Goal: Transaction & Acquisition: Purchase product/service

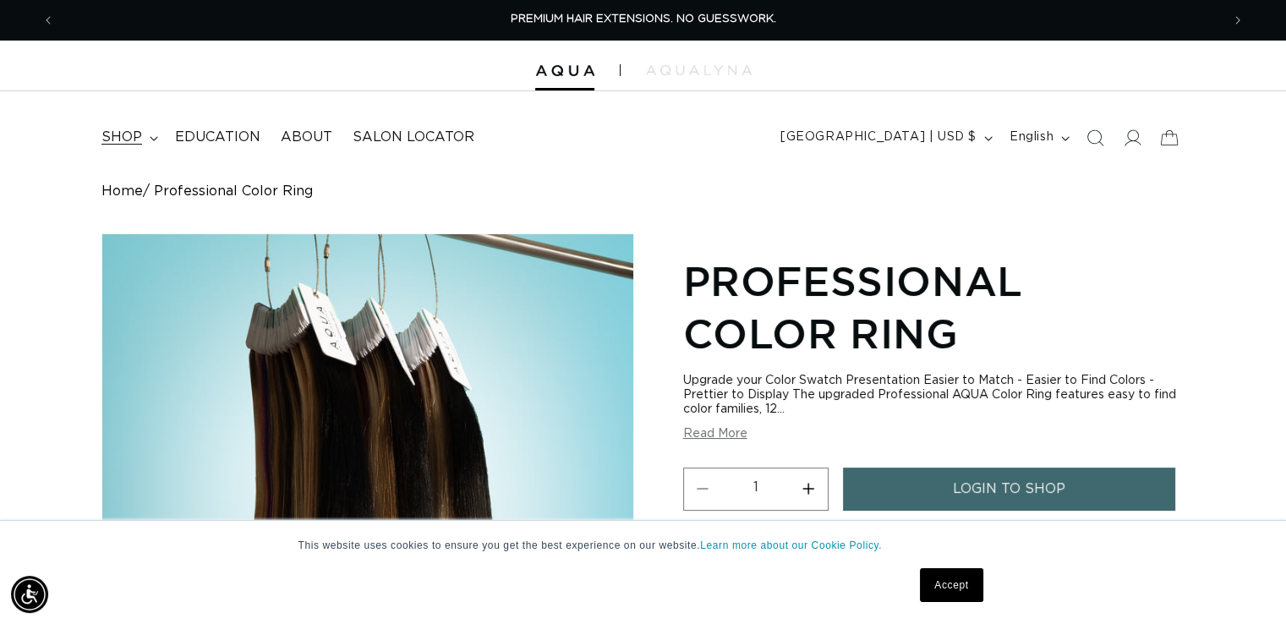
click at [123, 142] on span "shop" at bounding box center [121, 138] width 41 height 18
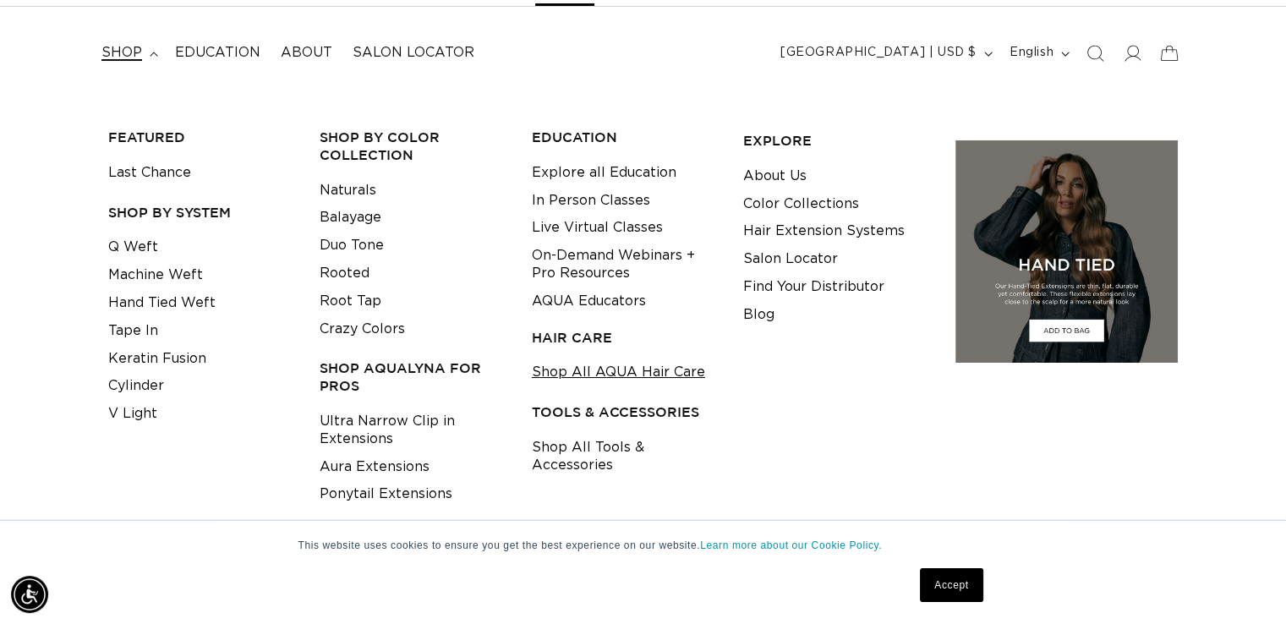
click at [653, 376] on link "Shop All AQUA Hair Care" at bounding box center [618, 373] width 173 height 28
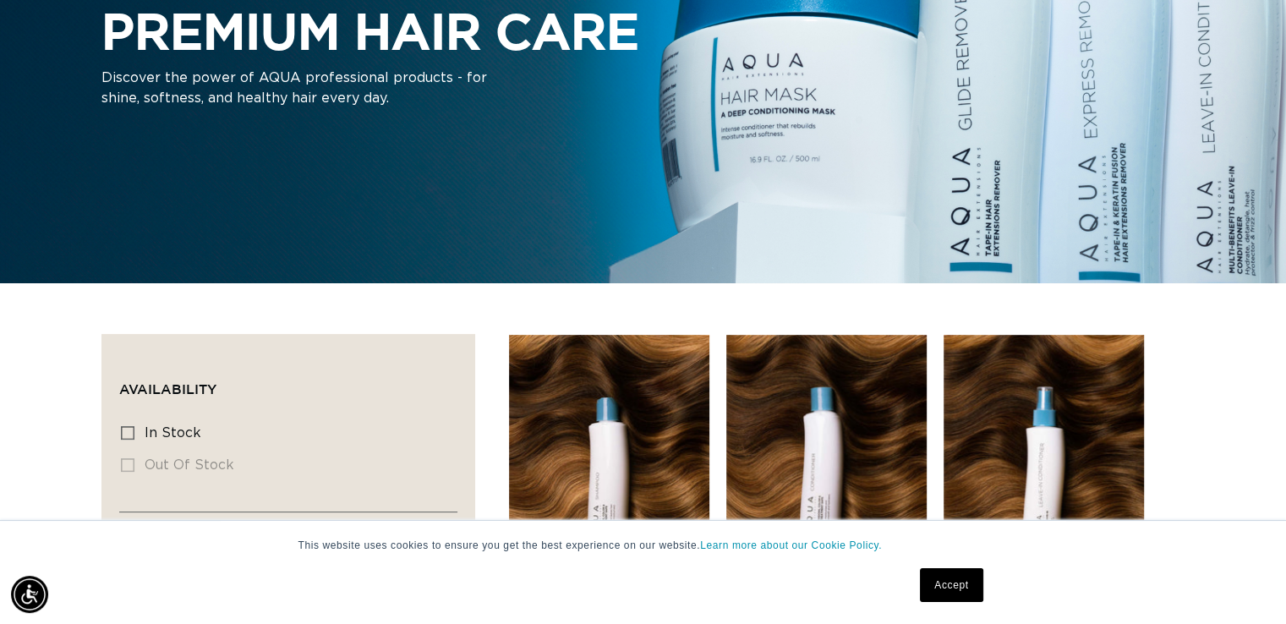
scroll to position [0, 2331]
